Goal: Check status: Check status

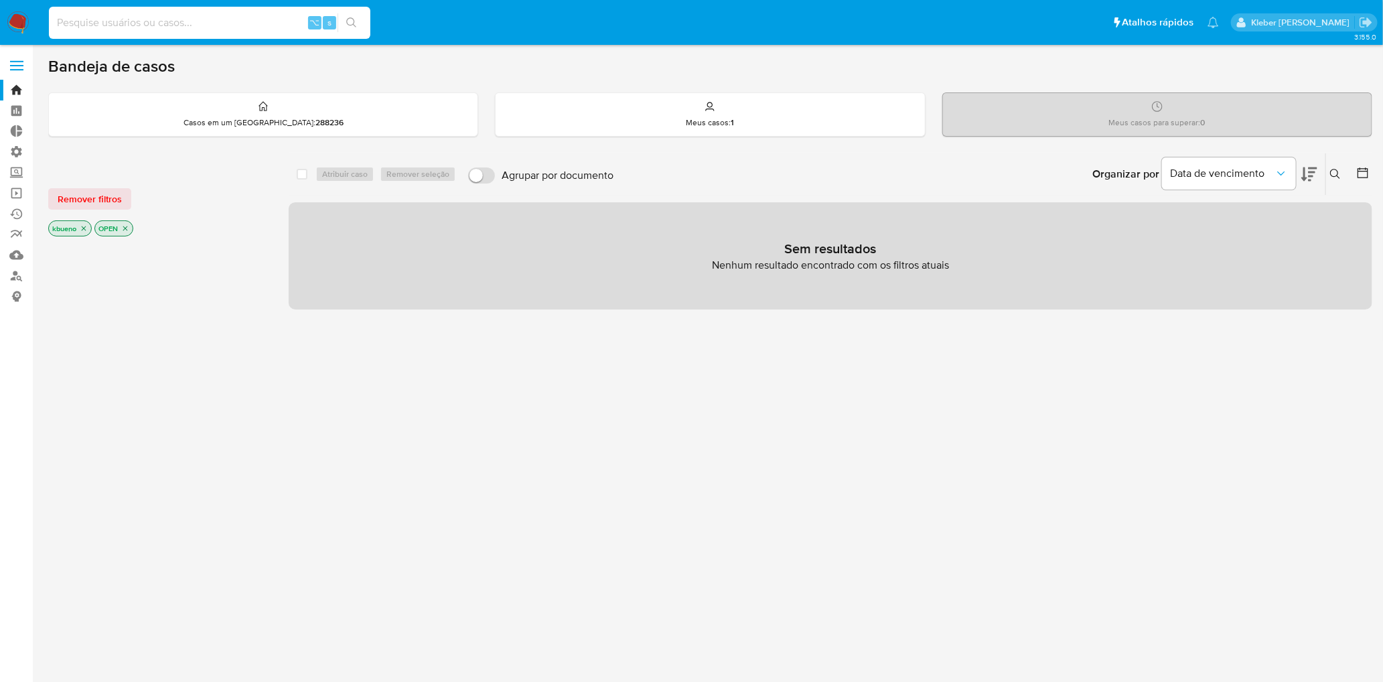
click at [147, 27] on input at bounding box center [209, 22] width 321 height 17
paste input "2623638867"
type input "2623638867"
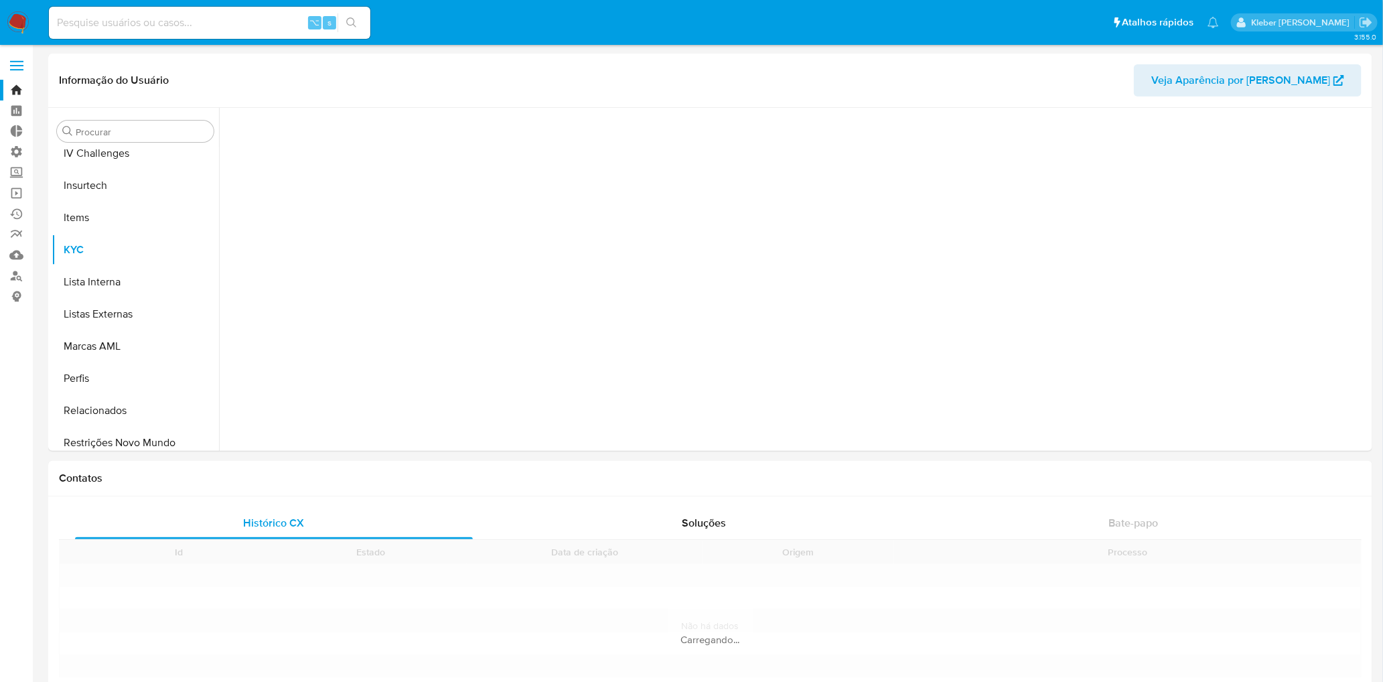
scroll to position [598, 0]
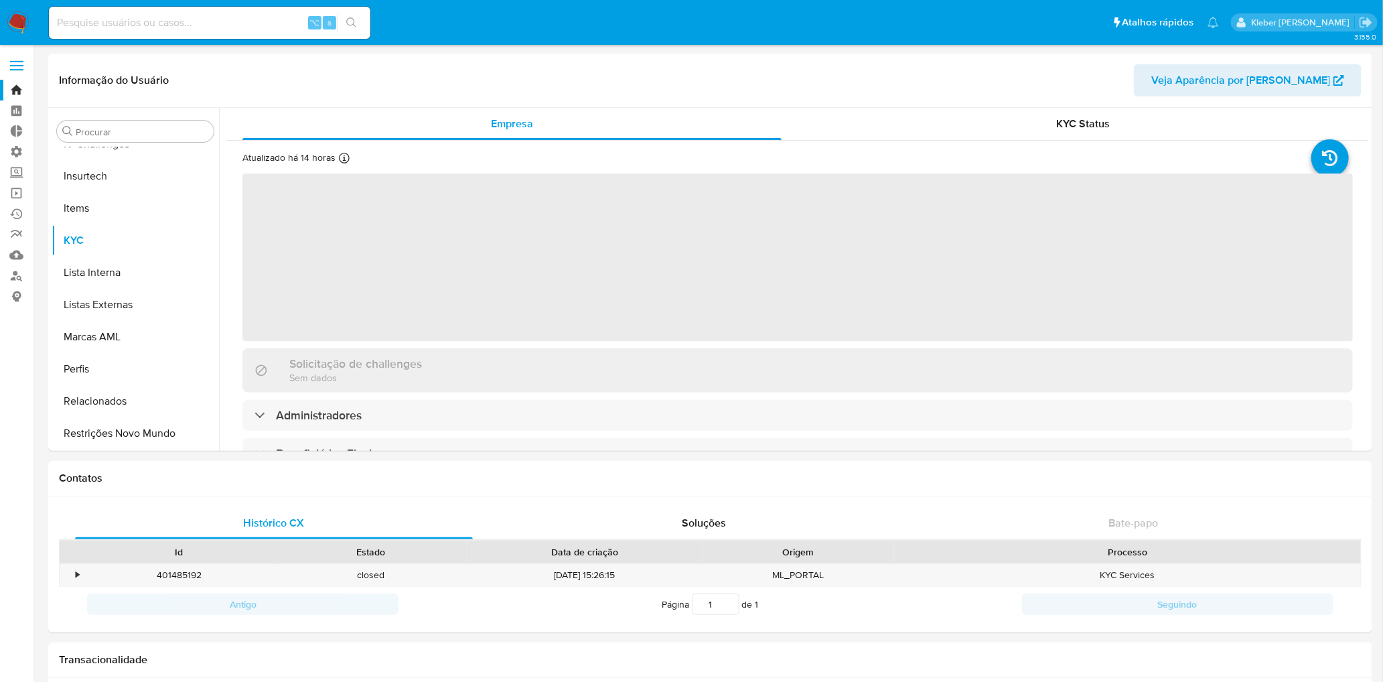
select select "10"
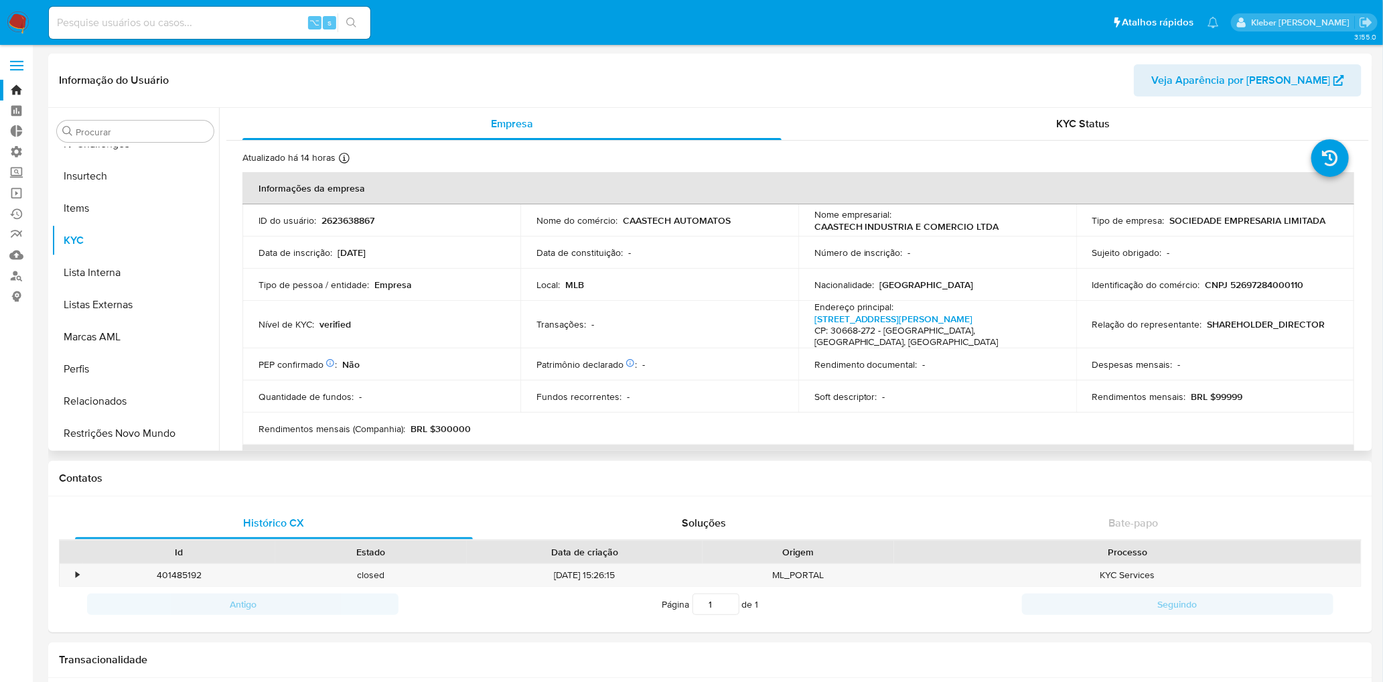
click at [344, 313] on td "Nível de KYC : verified" at bounding box center [381, 325] width 278 height 48
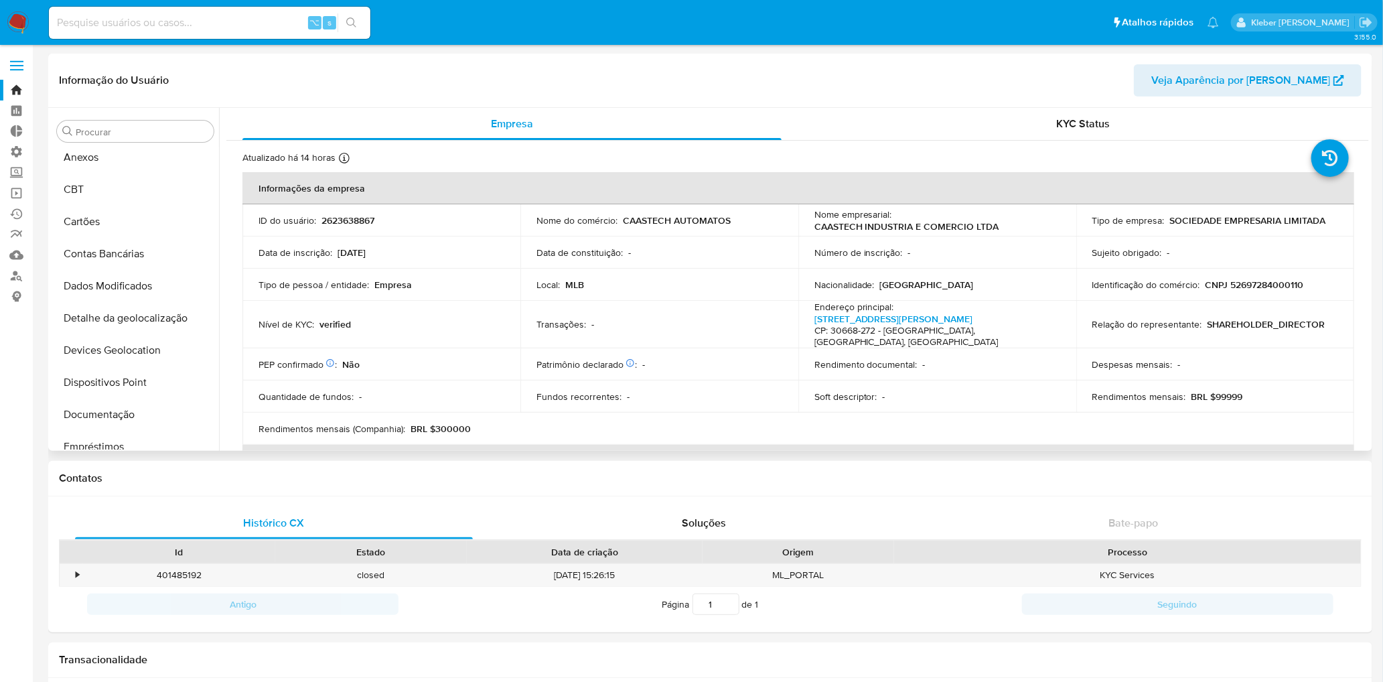
scroll to position [14, 0]
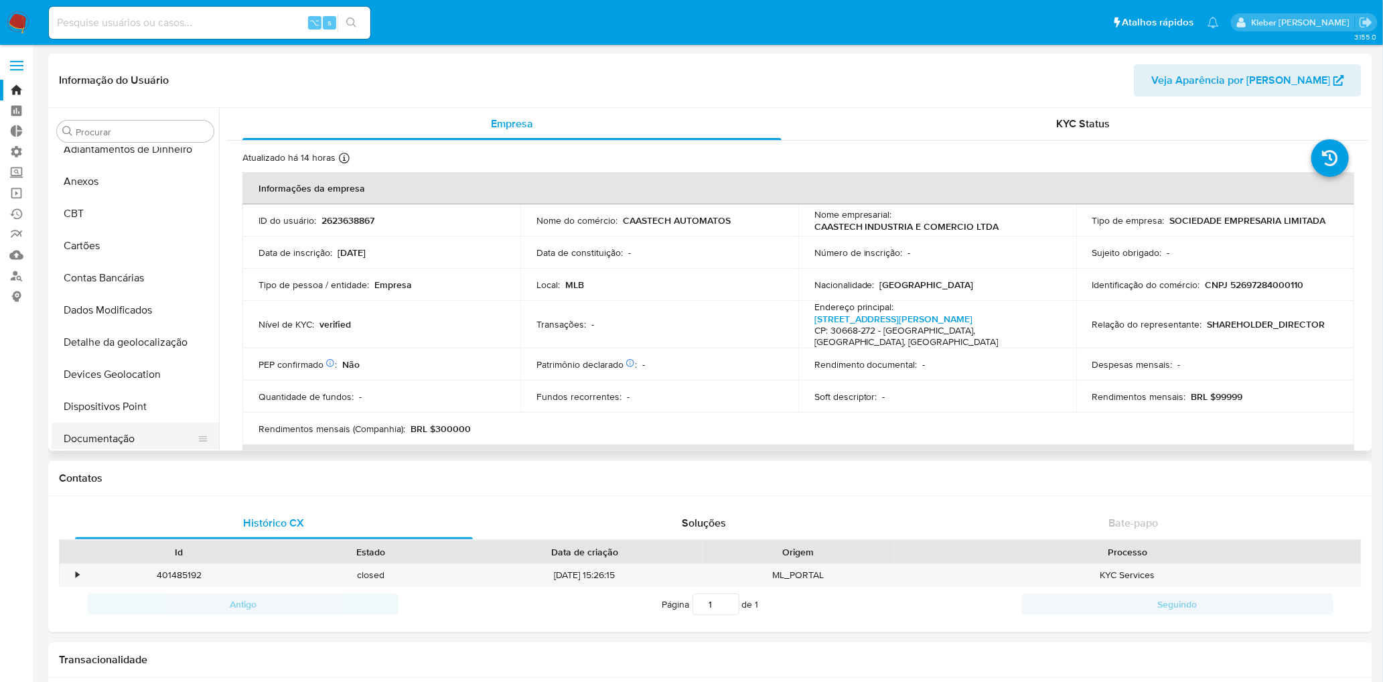
click at [132, 440] on button "Documentação" at bounding box center [130, 439] width 157 height 32
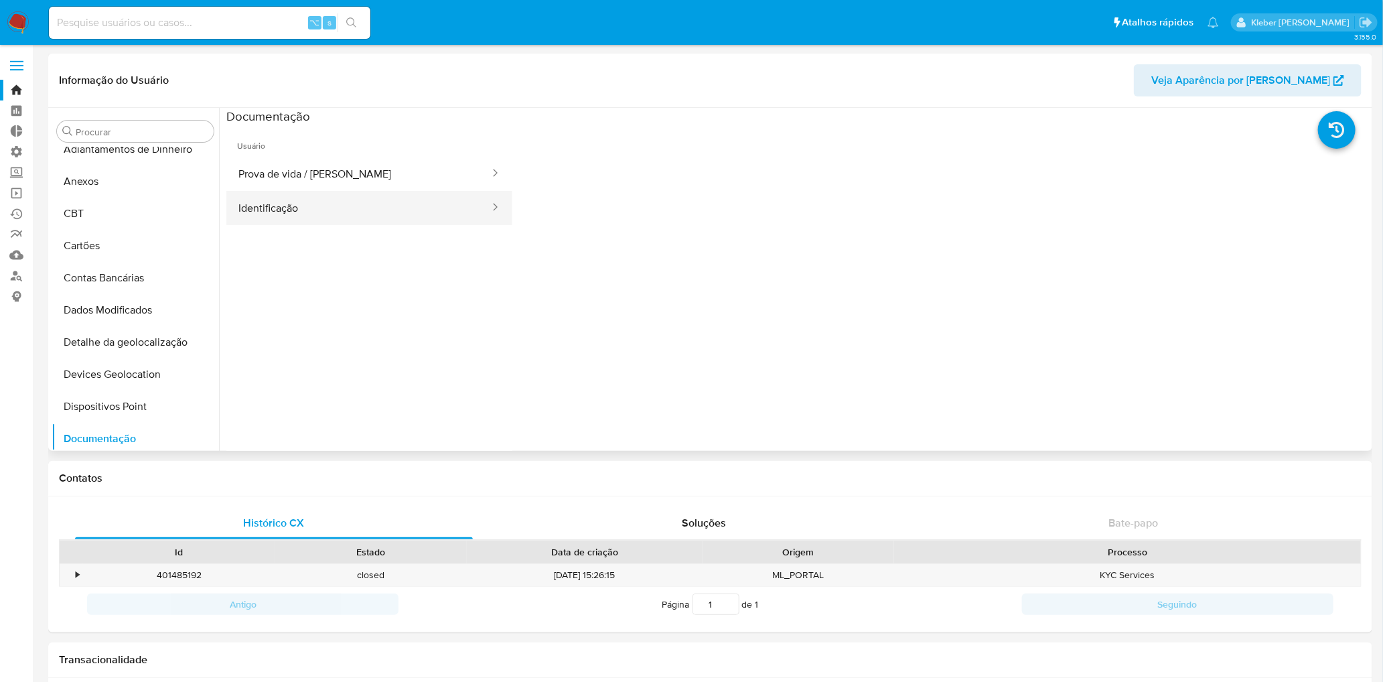
click at [373, 208] on button "Identificação" at bounding box center [358, 208] width 265 height 34
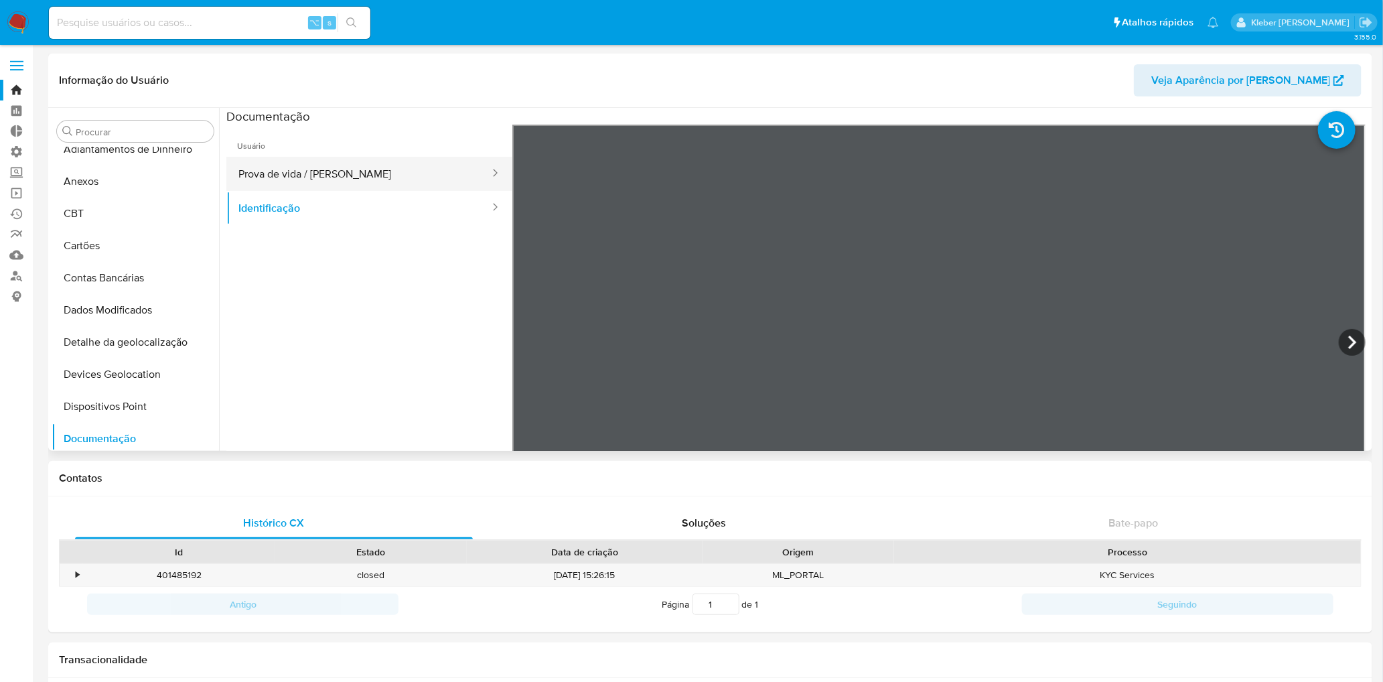
click at [371, 172] on button "Prova de vida / [PERSON_NAME]" at bounding box center [358, 174] width 265 height 34
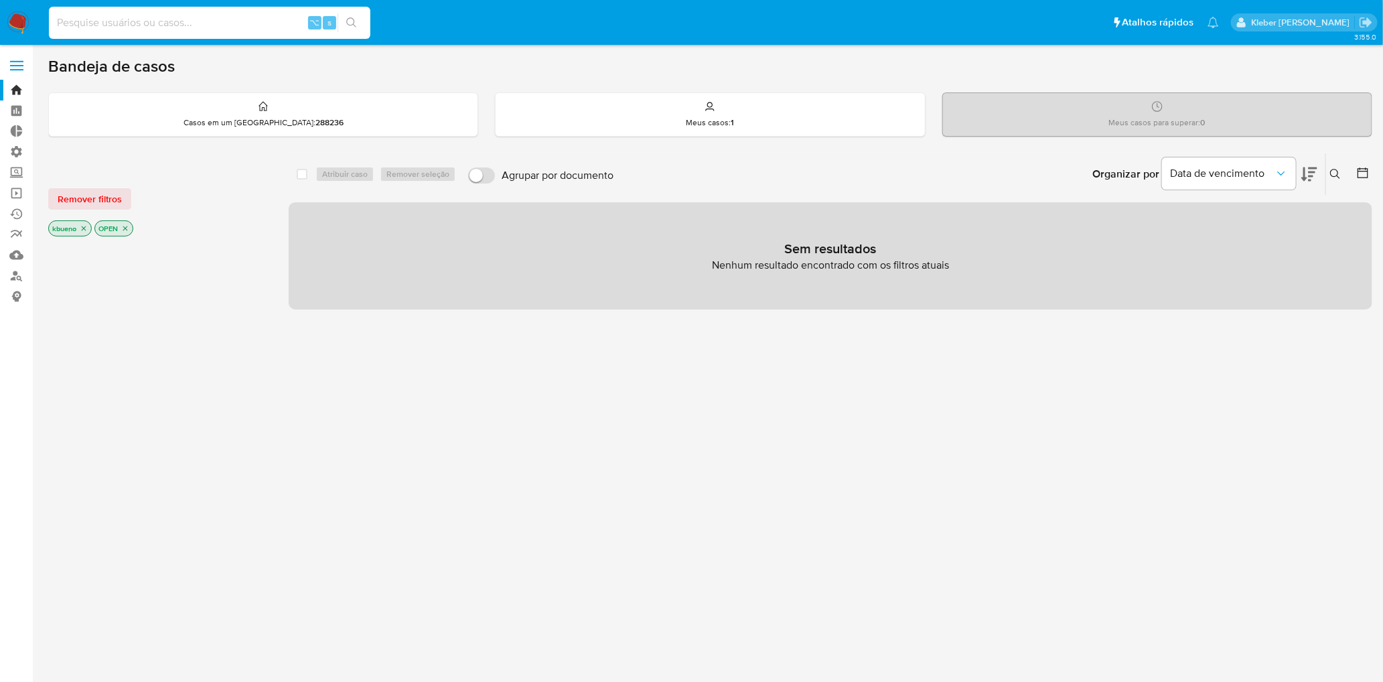
click at [224, 21] on input at bounding box center [209, 22] width 321 height 17
paste input "142547102"
type input "142547102"
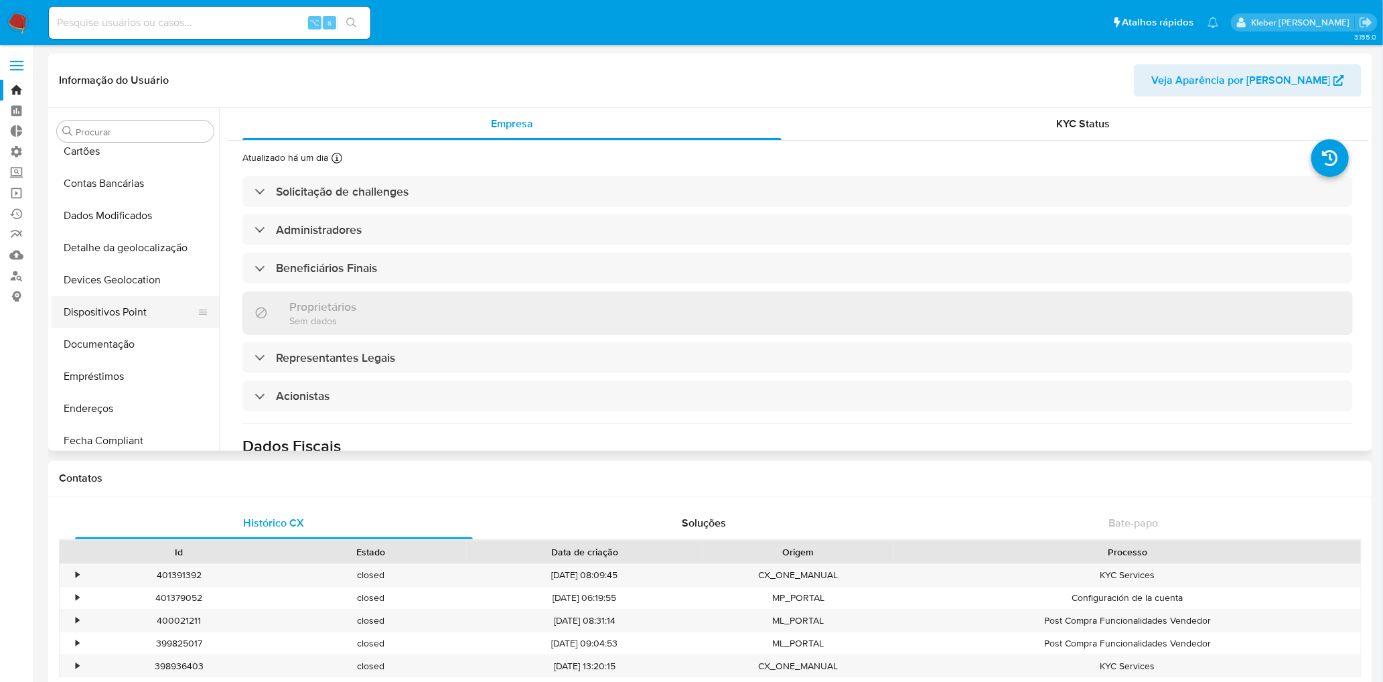
select select "10"
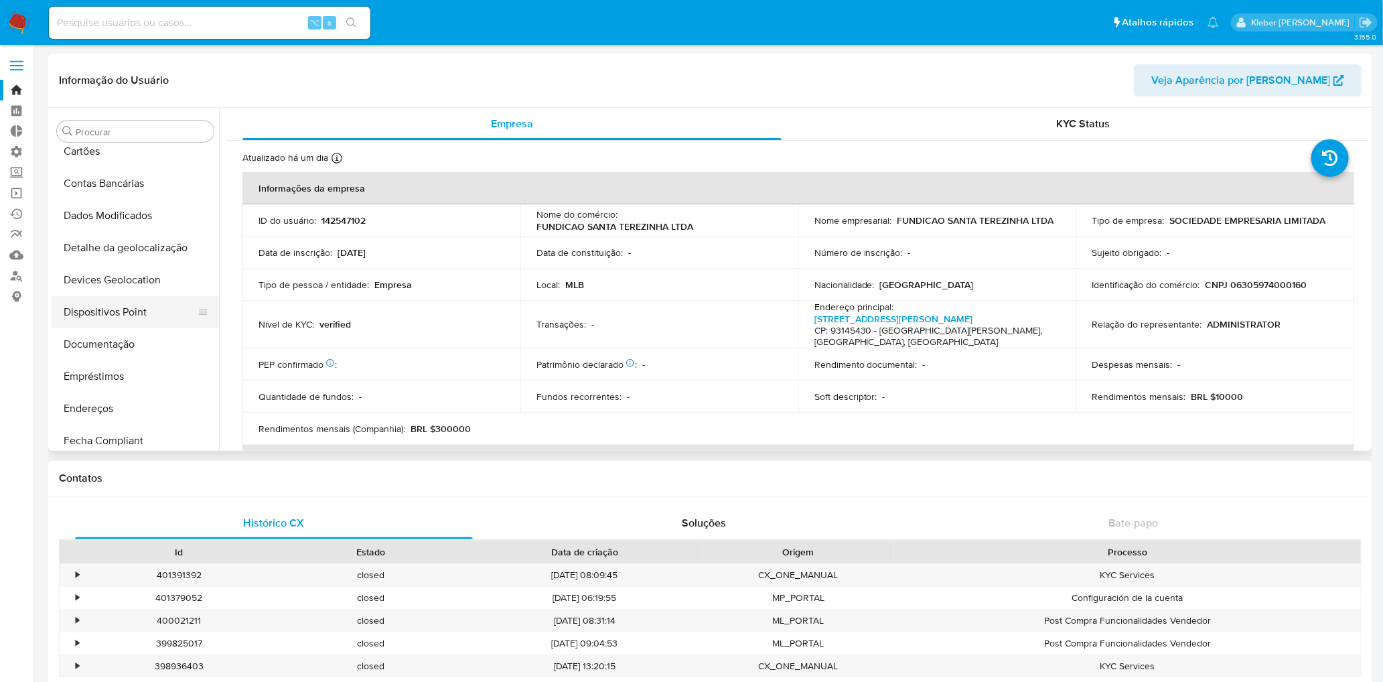
scroll to position [111, 0]
click at [135, 343] on button "Documentação" at bounding box center [130, 341] width 157 height 32
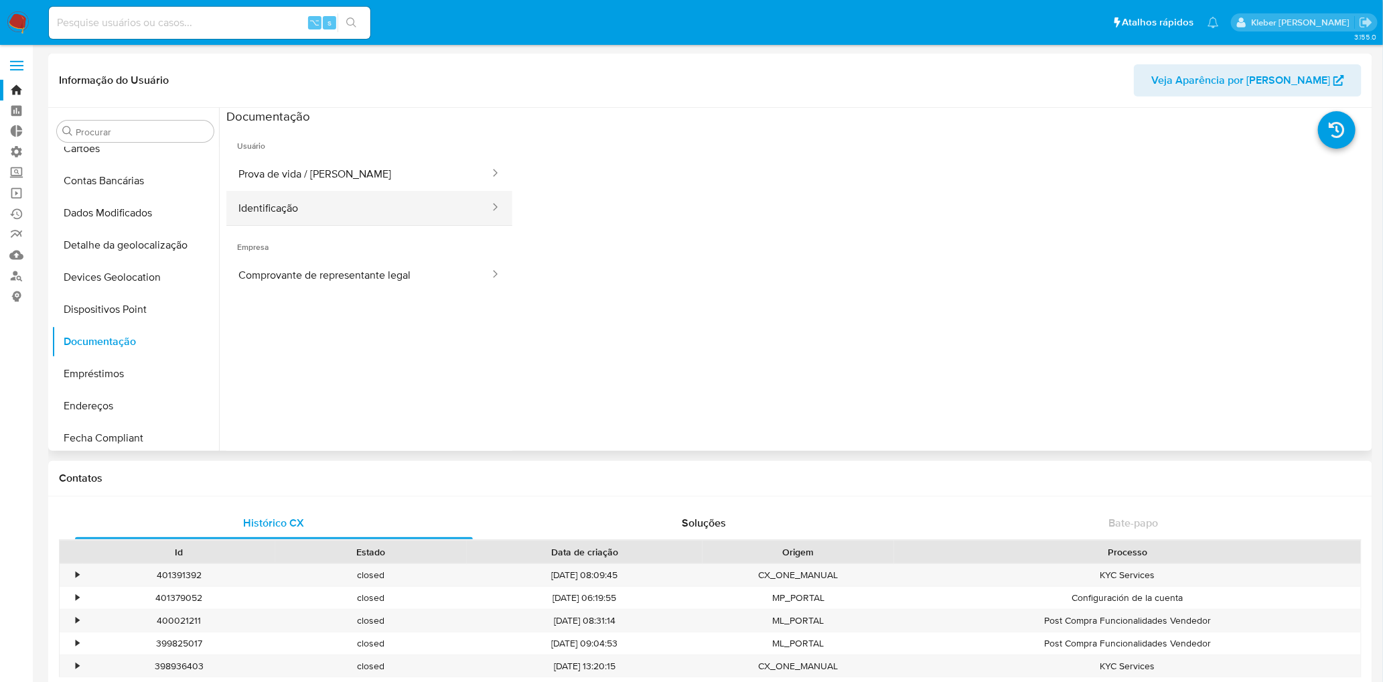
click at [395, 206] on button "Identificação" at bounding box center [358, 208] width 265 height 34
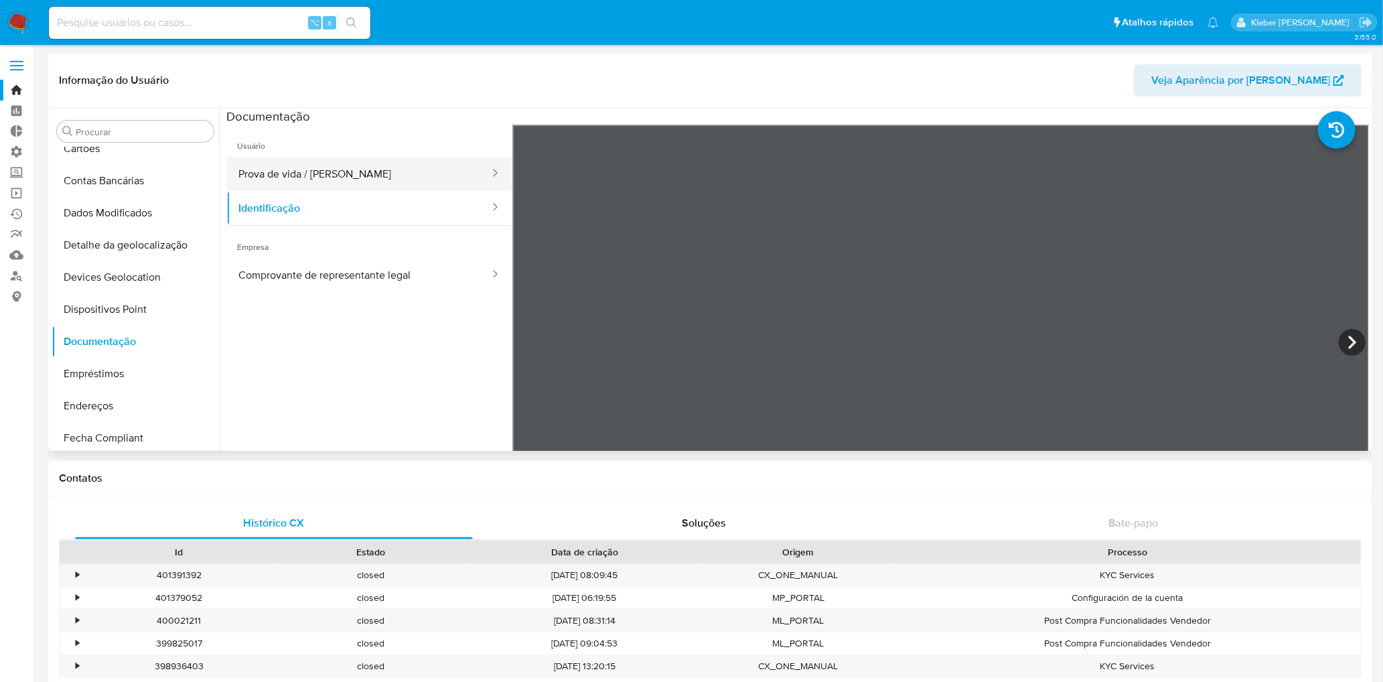
click at [386, 170] on button "Prova de vida / [PERSON_NAME]" at bounding box center [358, 174] width 265 height 34
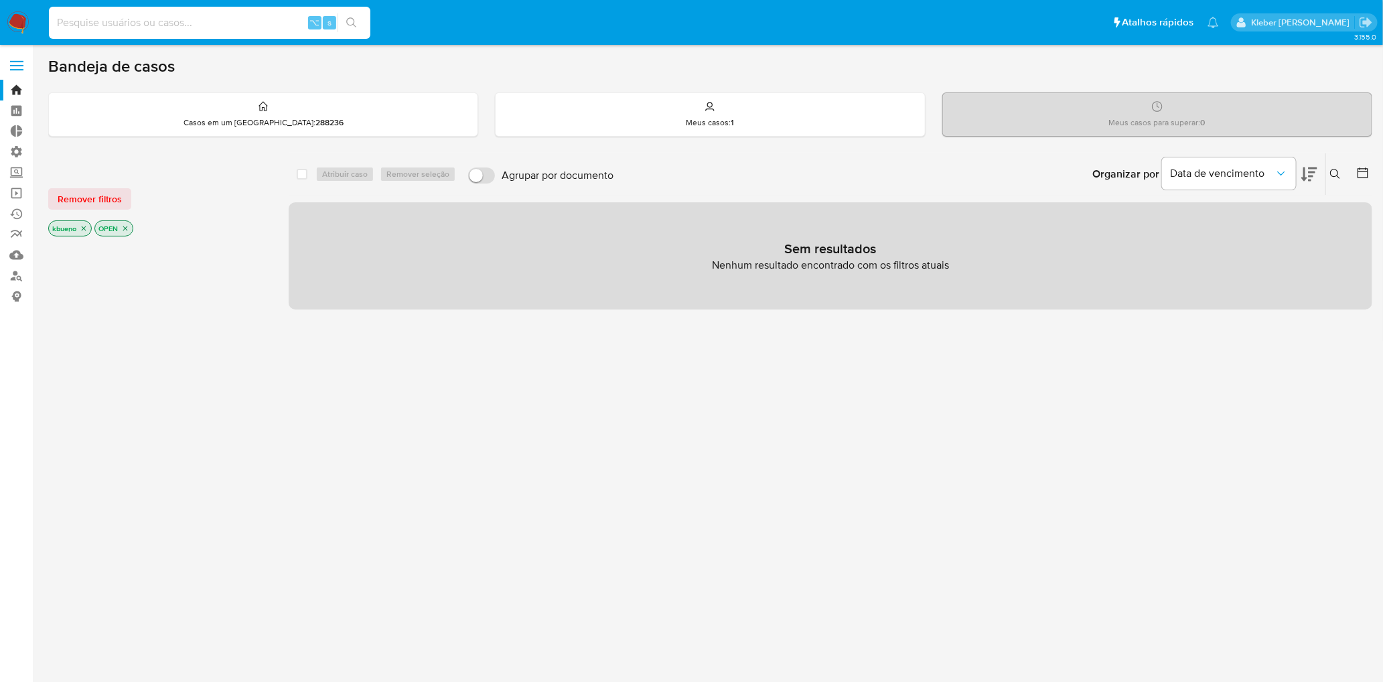
click at [242, 23] on input at bounding box center [209, 22] width 321 height 17
paste input "648144826"
type input "648144826"
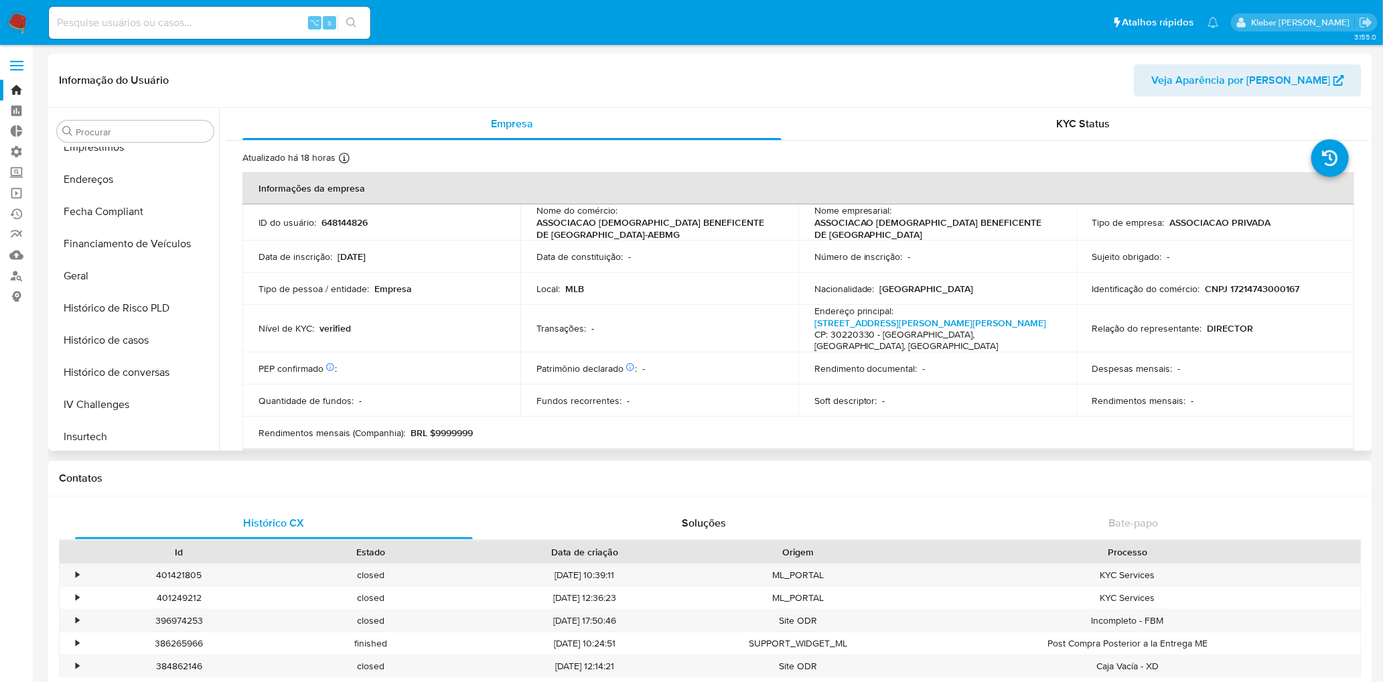
select select "10"
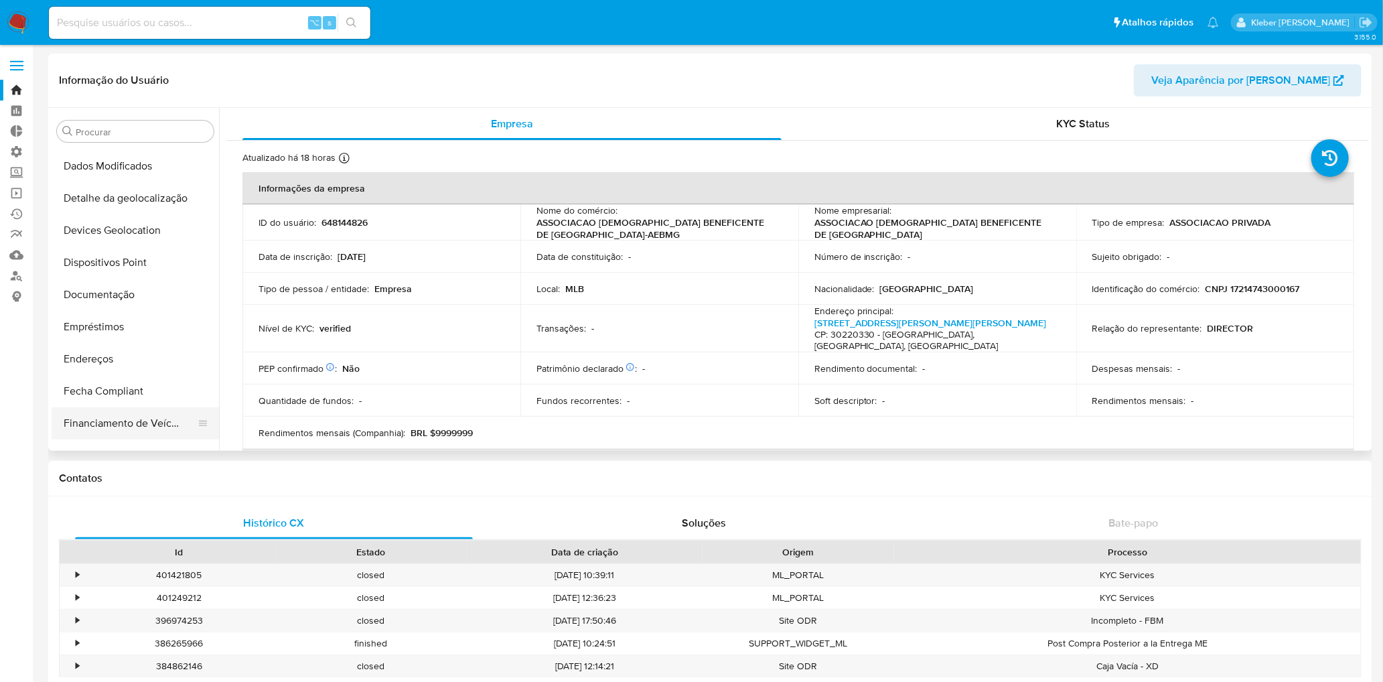
scroll to position [144, 0]
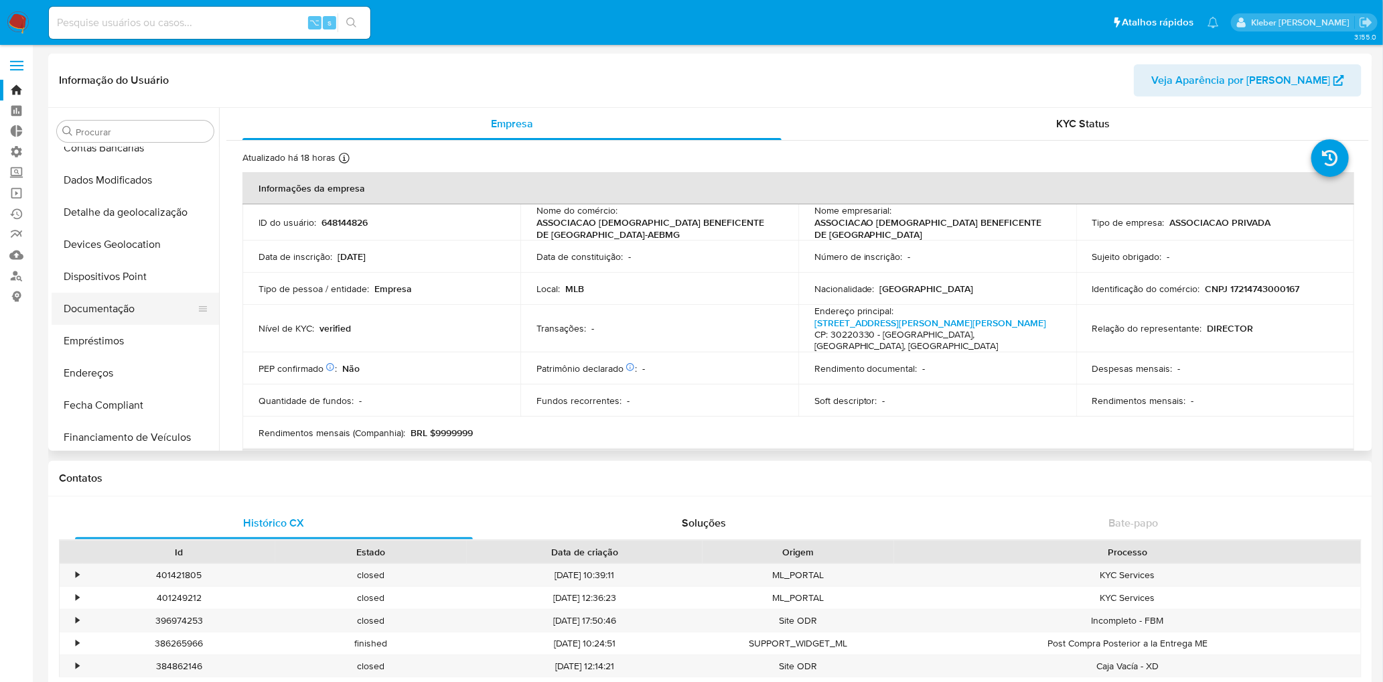
click at [127, 297] on button "Documentação" at bounding box center [130, 309] width 157 height 32
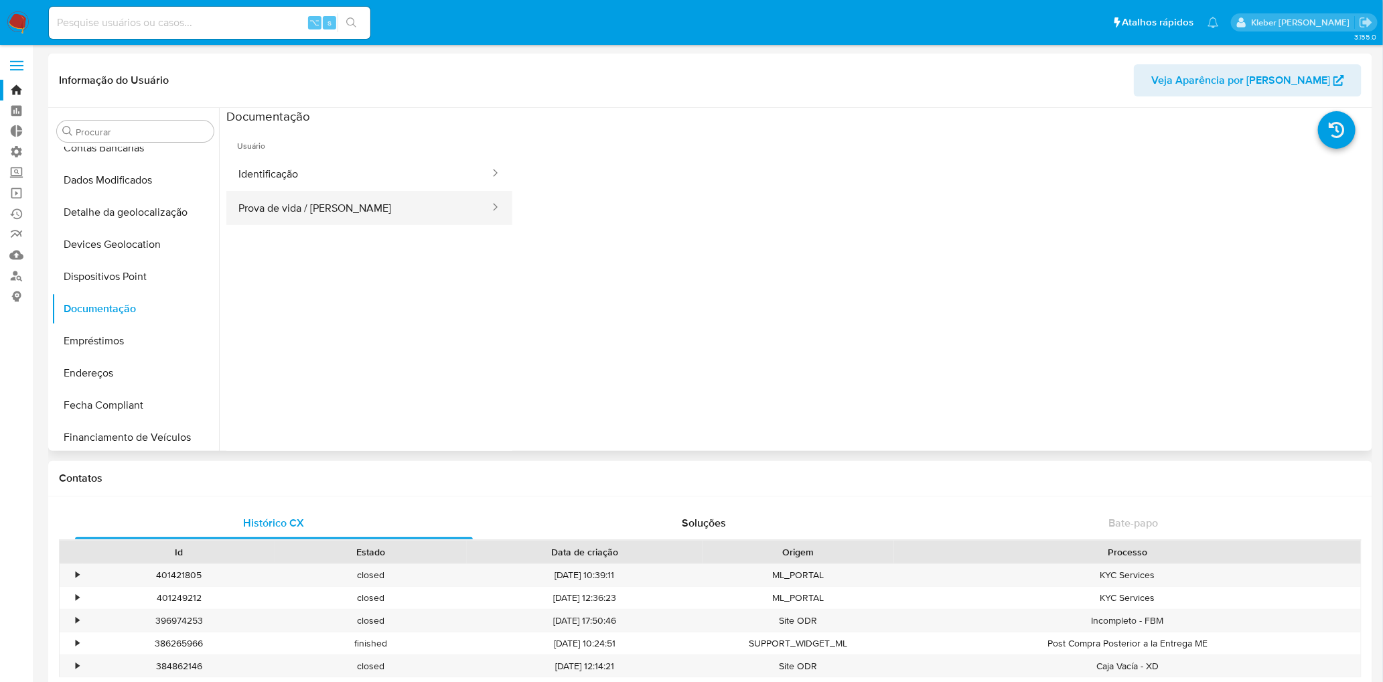
click at [388, 204] on button "Prova de vida / [PERSON_NAME]" at bounding box center [358, 208] width 265 height 34
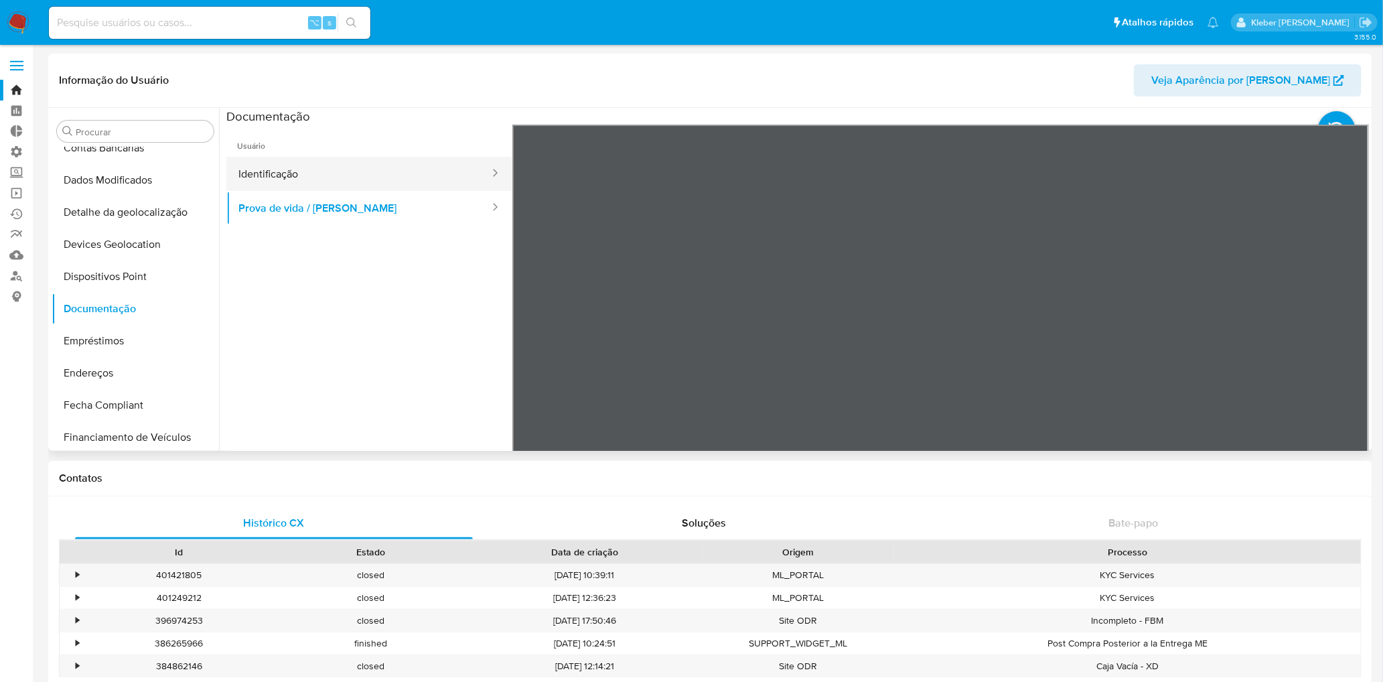
click at [372, 174] on button "Identificação" at bounding box center [358, 174] width 265 height 34
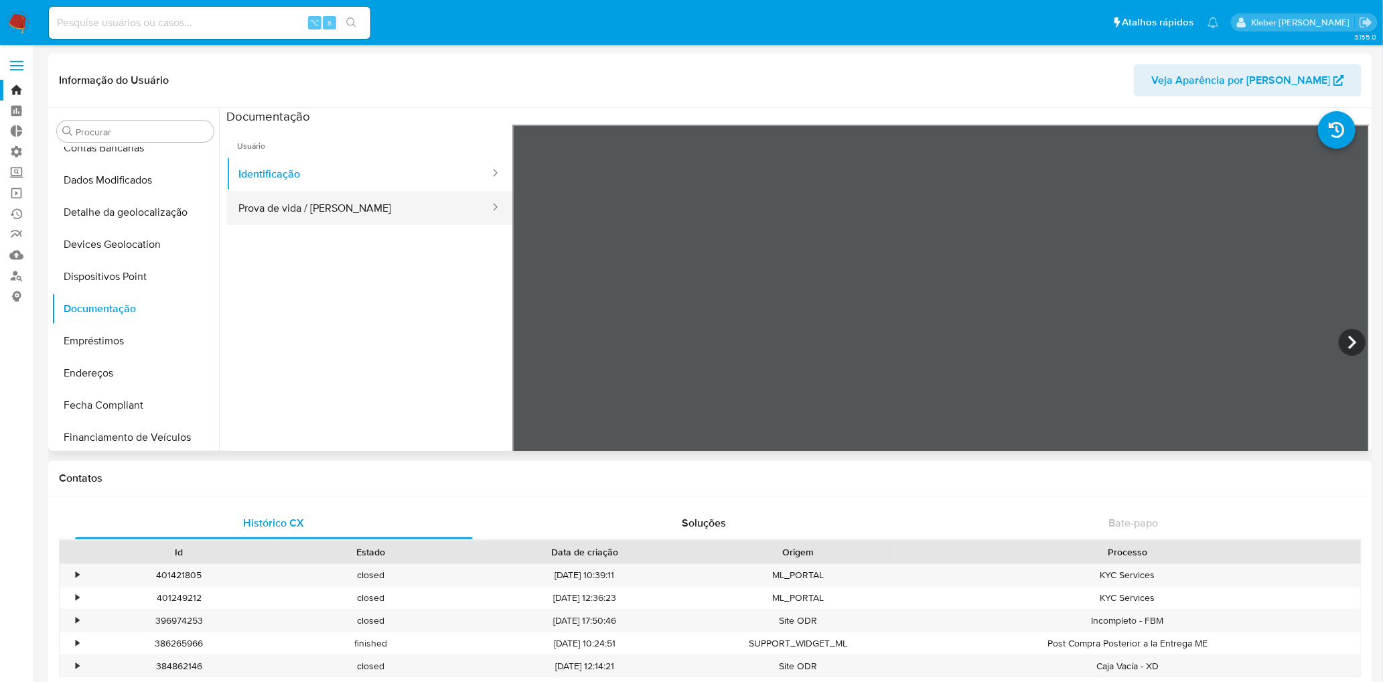
click at [400, 213] on button "Prova de vida / [PERSON_NAME]" at bounding box center [358, 208] width 265 height 34
